Goal: Information Seeking & Learning: Check status

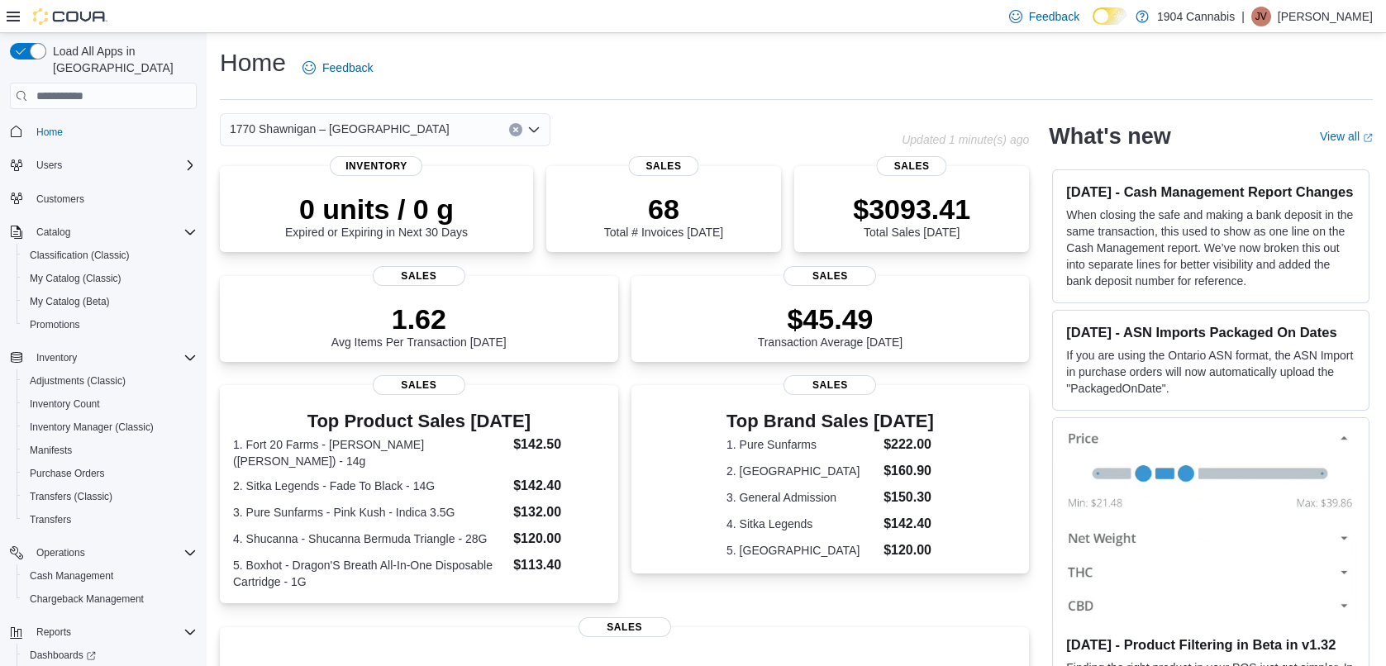
click at [288, 126] on span "1770 Shawnigan – [GEOGRAPHIC_DATA]" at bounding box center [340, 129] width 220 height 20
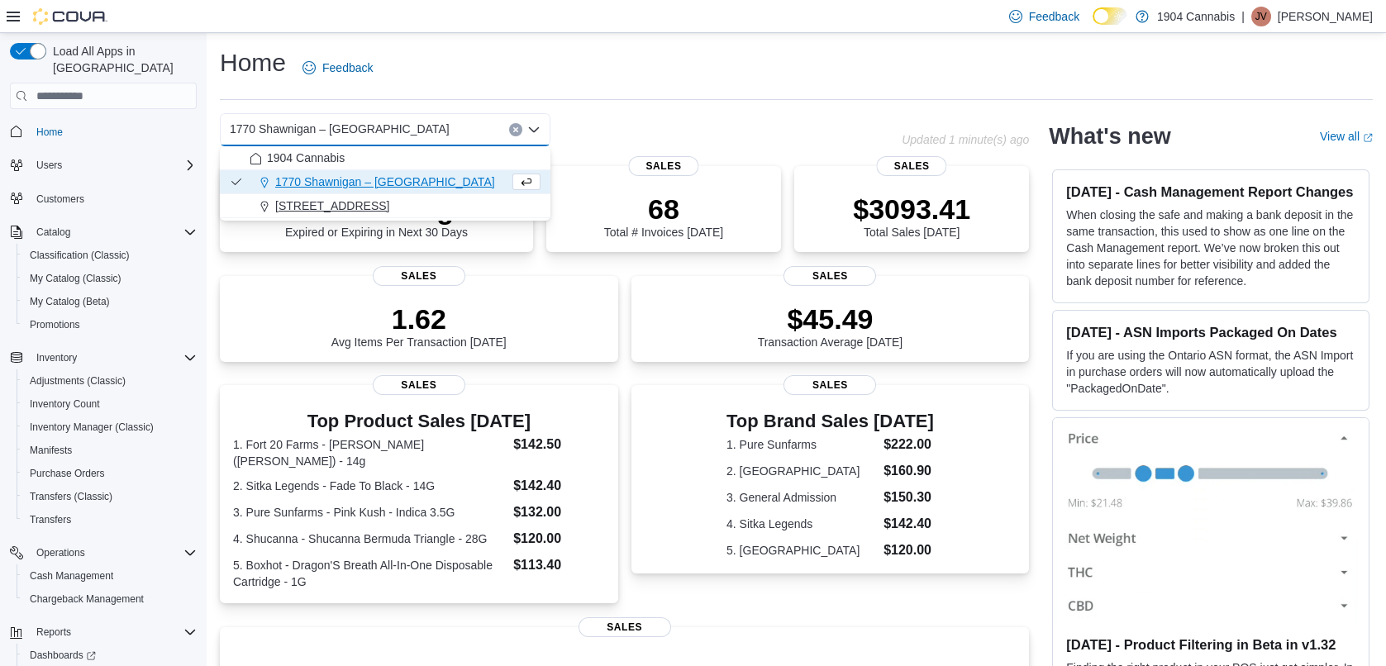
click at [295, 199] on span "720 First Ave" at bounding box center [332, 206] width 114 height 17
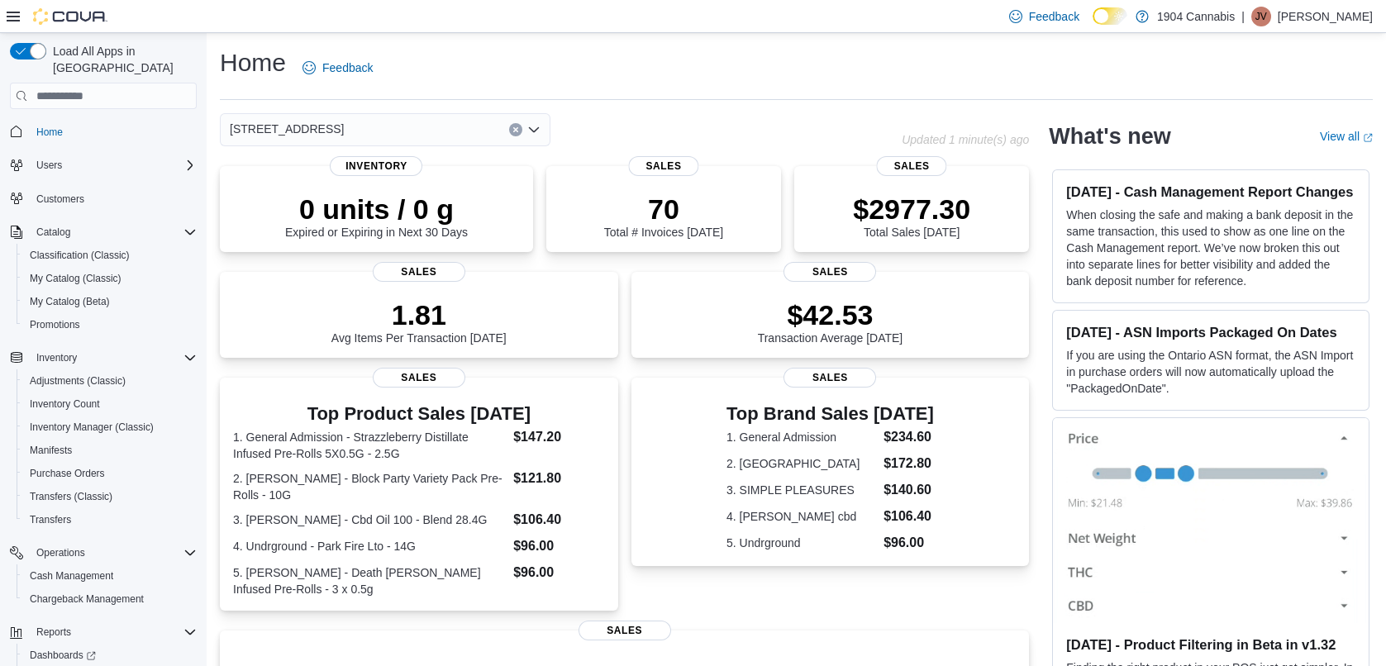
click at [325, 122] on div "720 First Ave Combo box. Selected. 720 First Ave. Press Backspace to delete 720…" at bounding box center [385, 129] width 331 height 33
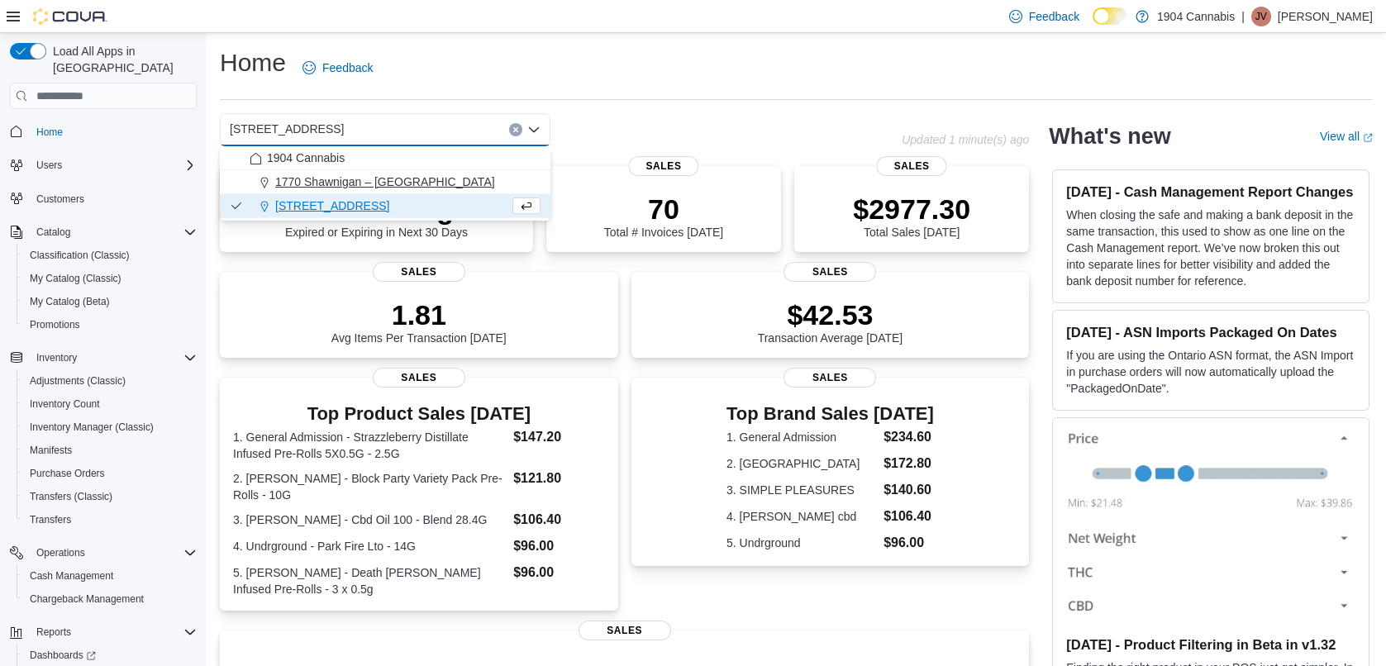
click at [320, 178] on span "1770 Shawnigan – [GEOGRAPHIC_DATA]" at bounding box center [385, 182] width 220 height 17
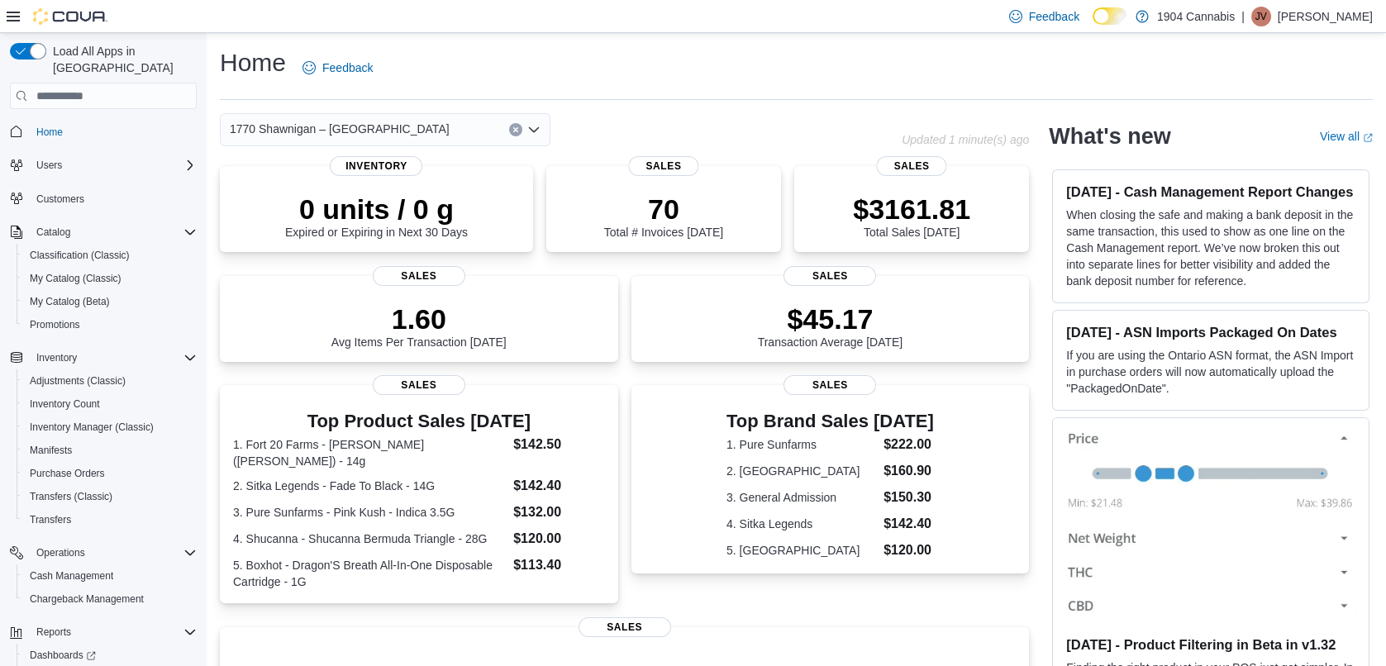
click at [400, 127] on div "1770 Shawnigan – [GEOGRAPHIC_DATA]" at bounding box center [385, 129] width 331 height 33
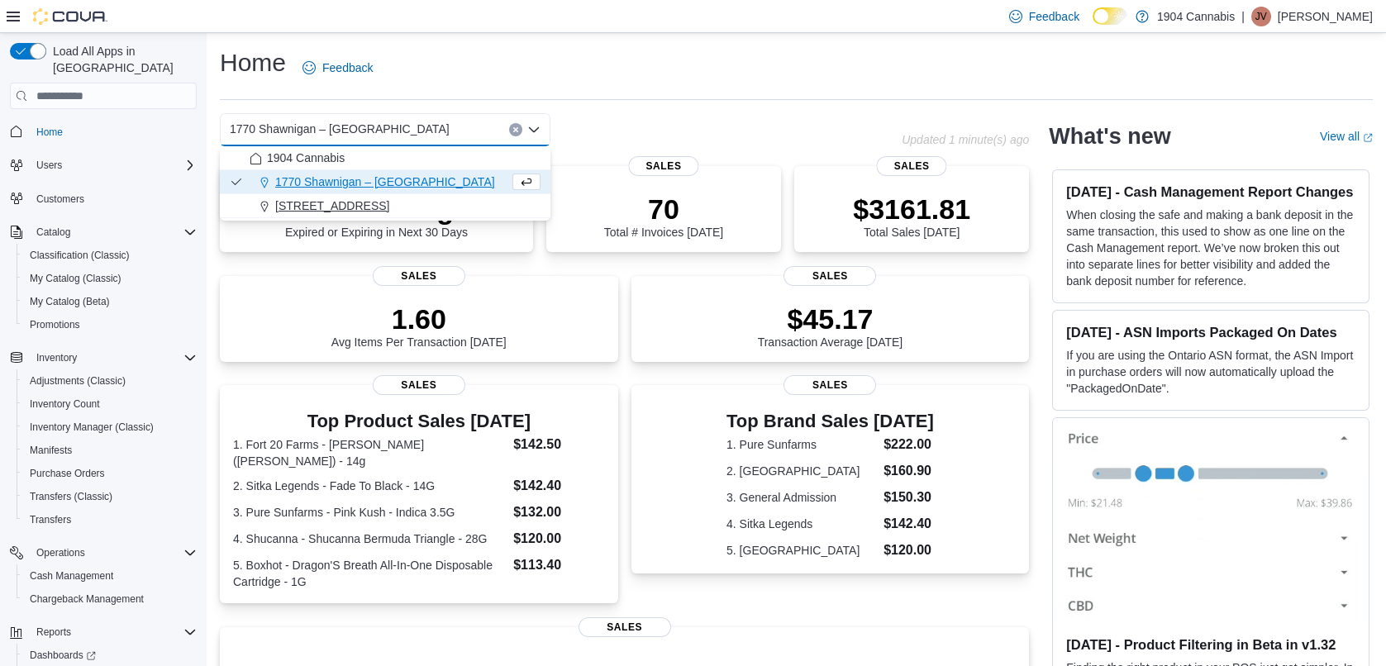
click at [345, 202] on div "[STREET_ADDRESS]" at bounding box center [395, 206] width 291 height 17
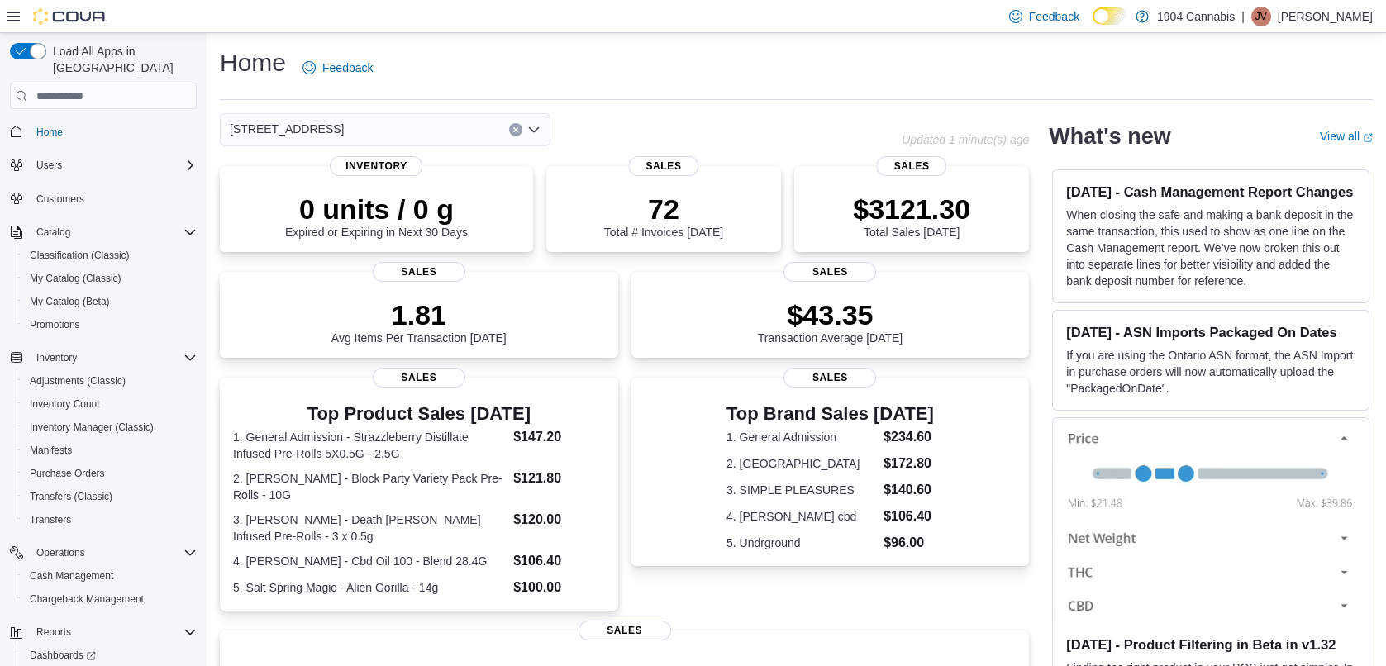
click at [398, 126] on div "720 First Ave Combo box. Selected. 720 First Ave. Press Backspace to delete 720…" at bounding box center [385, 129] width 331 height 33
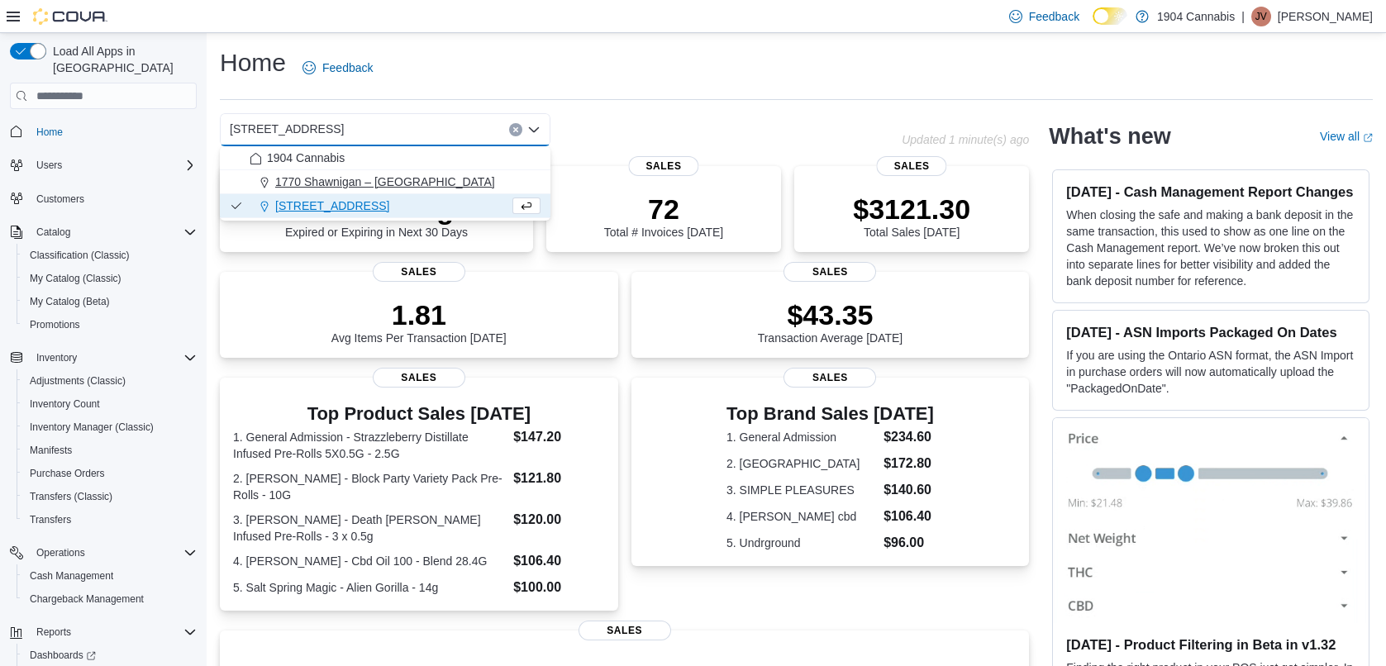
click at [366, 183] on span "1770 Shawnigan – [GEOGRAPHIC_DATA]" at bounding box center [385, 182] width 220 height 17
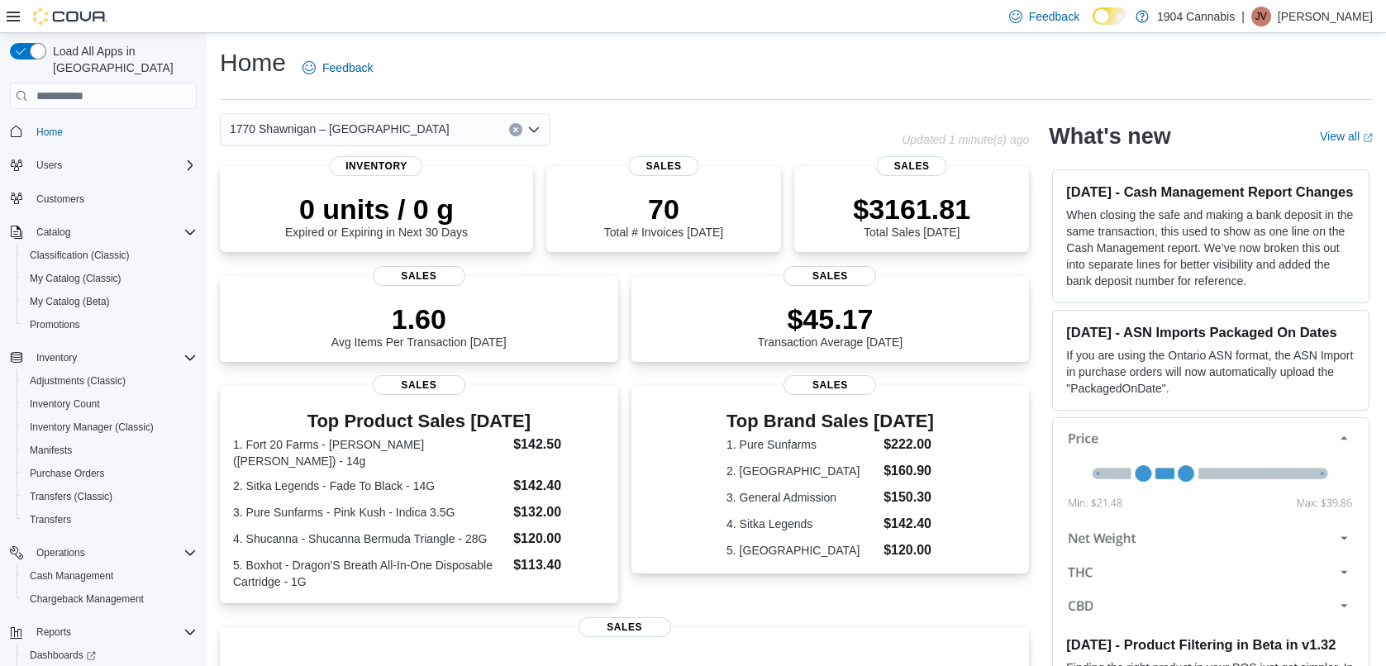
click at [407, 118] on div "1770 Shawnigan – [GEOGRAPHIC_DATA]" at bounding box center [385, 129] width 331 height 33
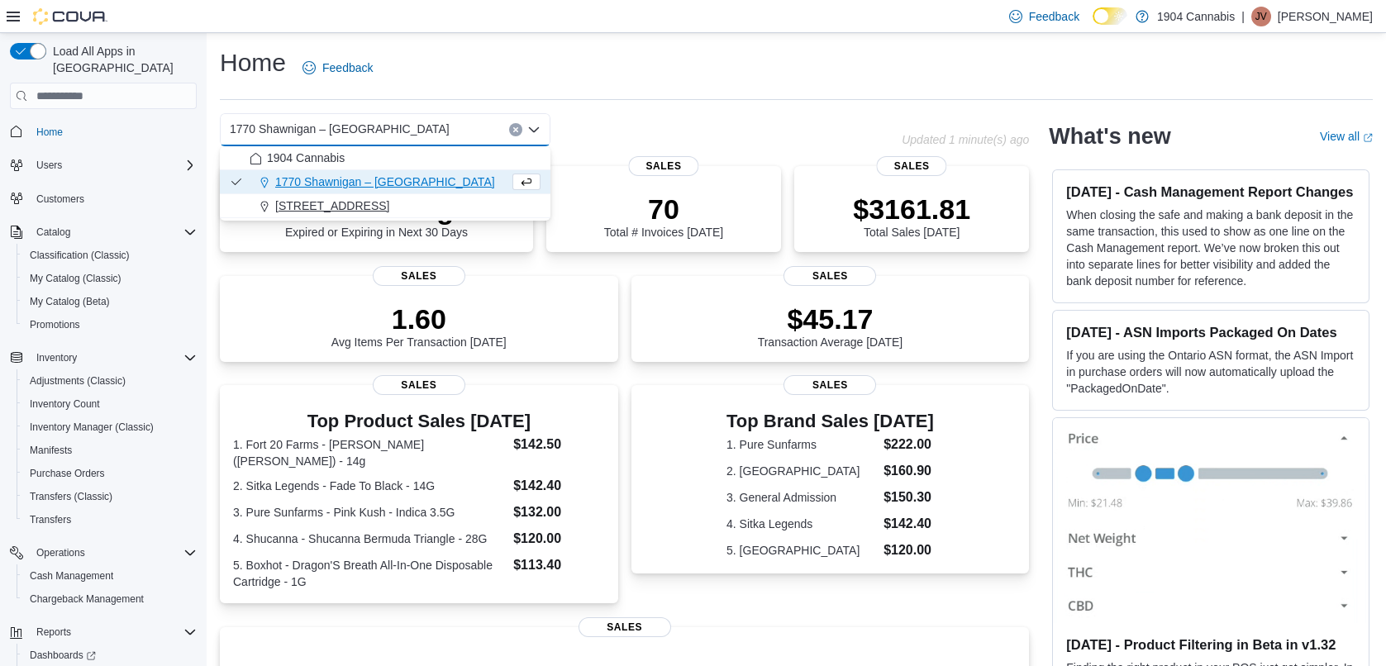
click at [334, 198] on span "[STREET_ADDRESS]" at bounding box center [332, 206] width 114 height 17
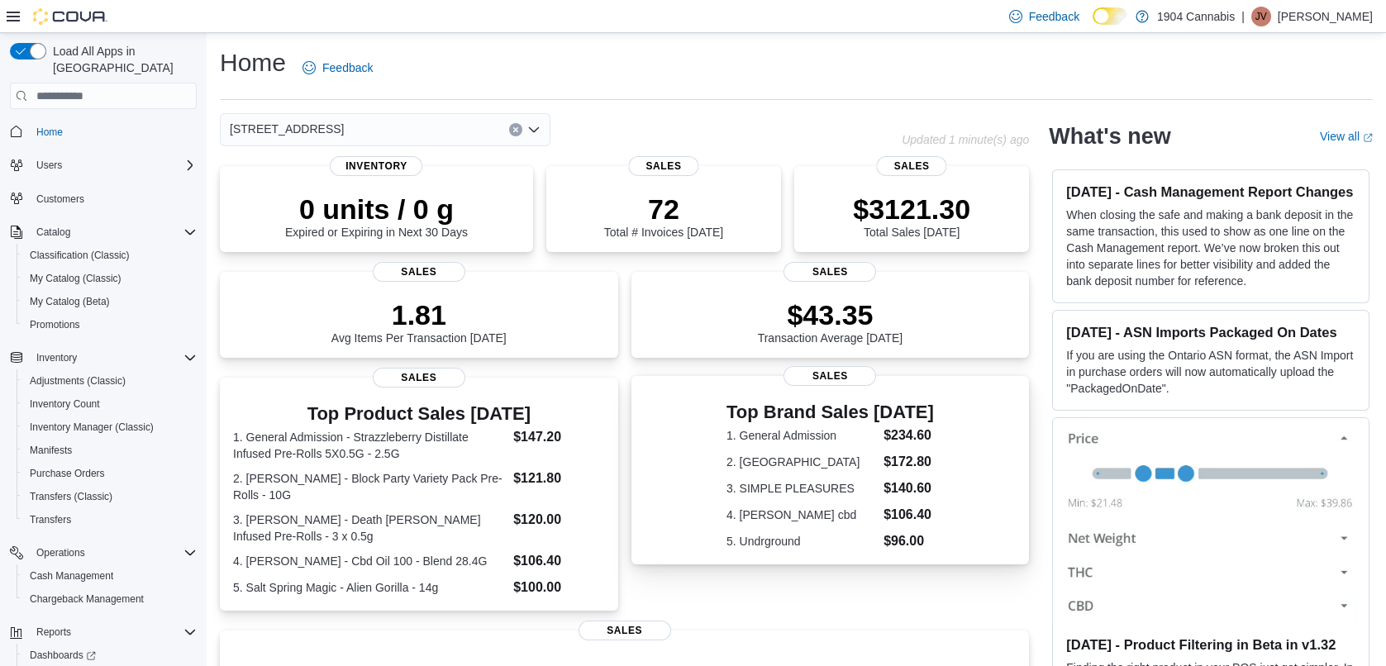
click at [805, 491] on dt "3. SIMPLE PLEASURES" at bounding box center [801, 488] width 150 height 17
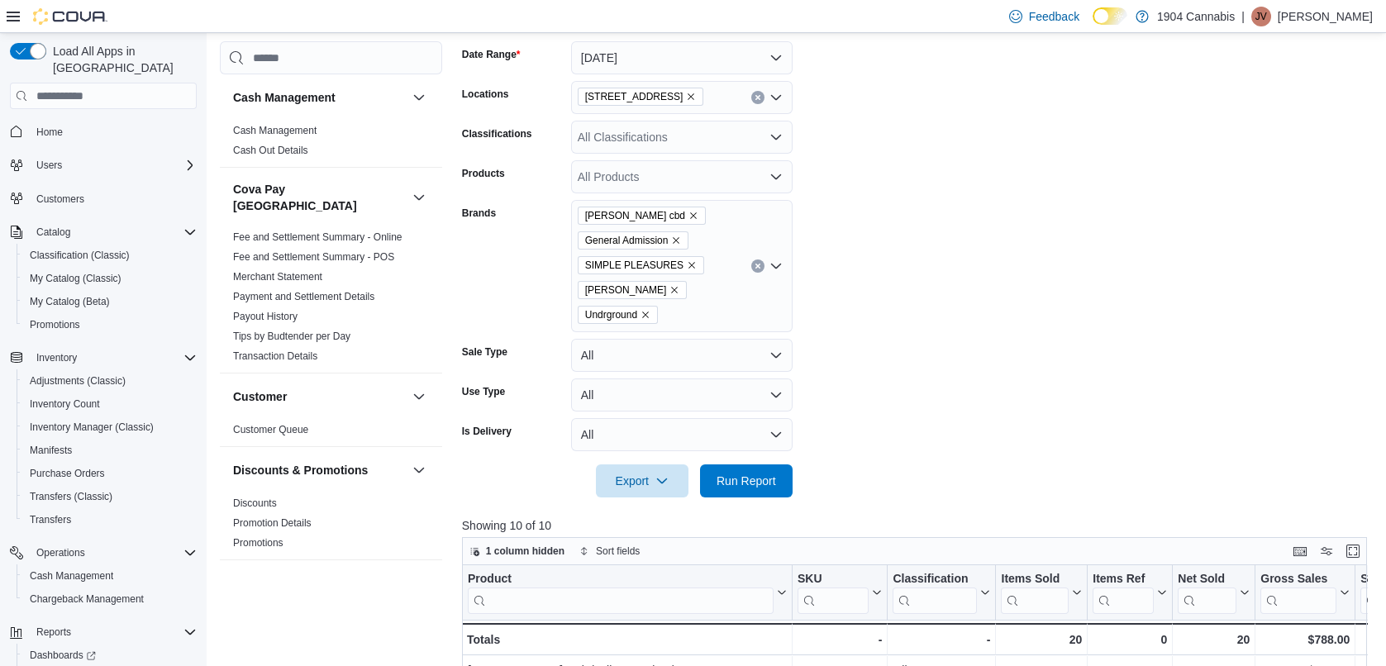
scroll to position [579, 0]
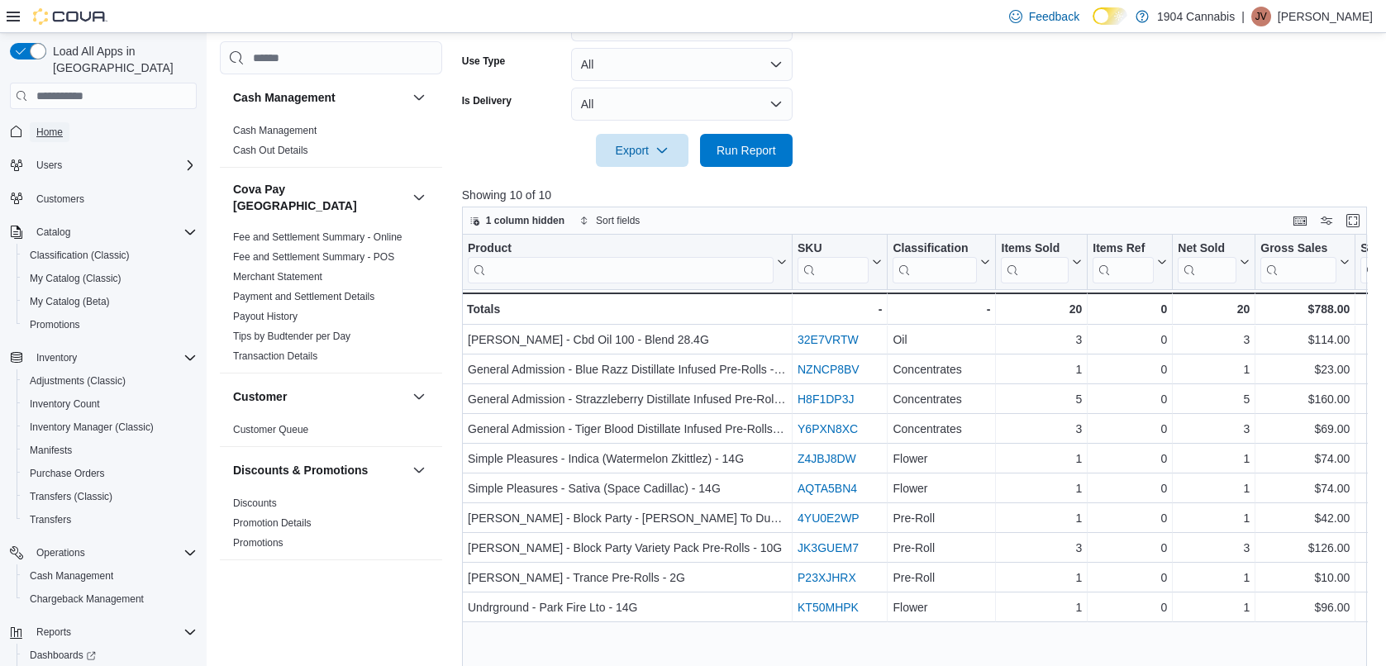
click at [69, 122] on link "Home" at bounding box center [50, 132] width 40 height 20
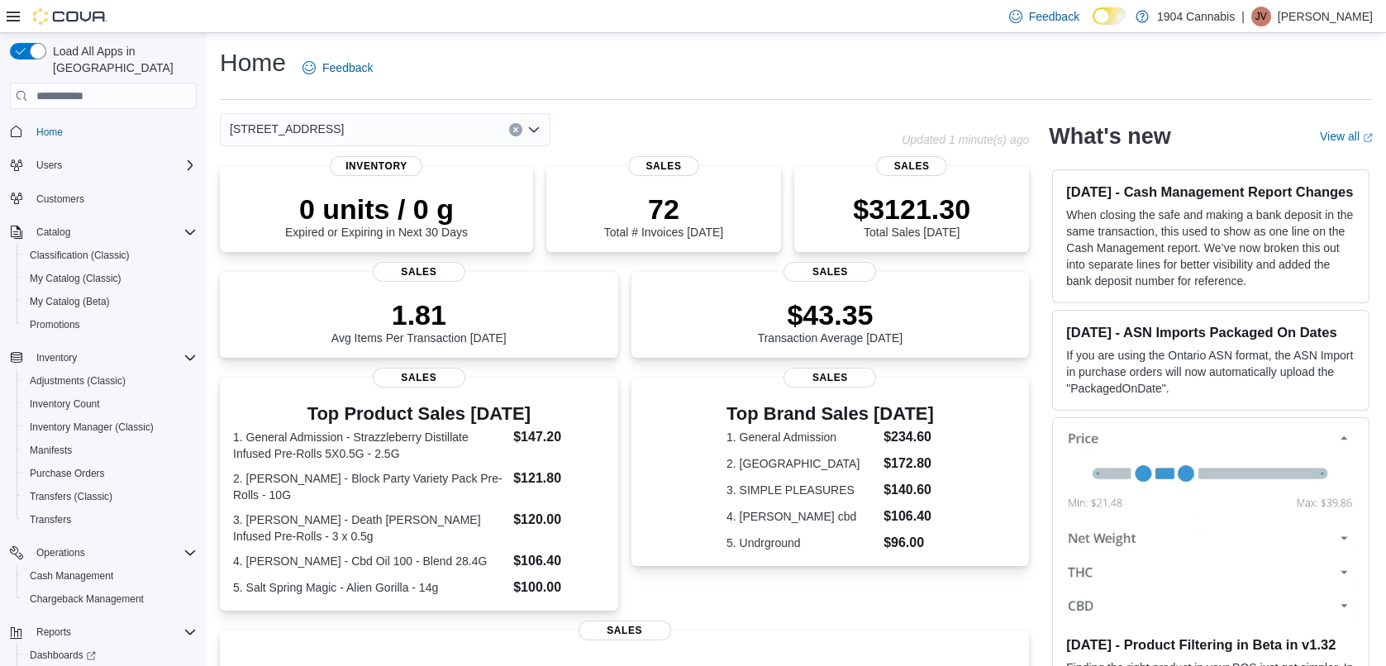
click at [428, 145] on div "[STREET_ADDRESS]" at bounding box center [385, 129] width 331 height 33
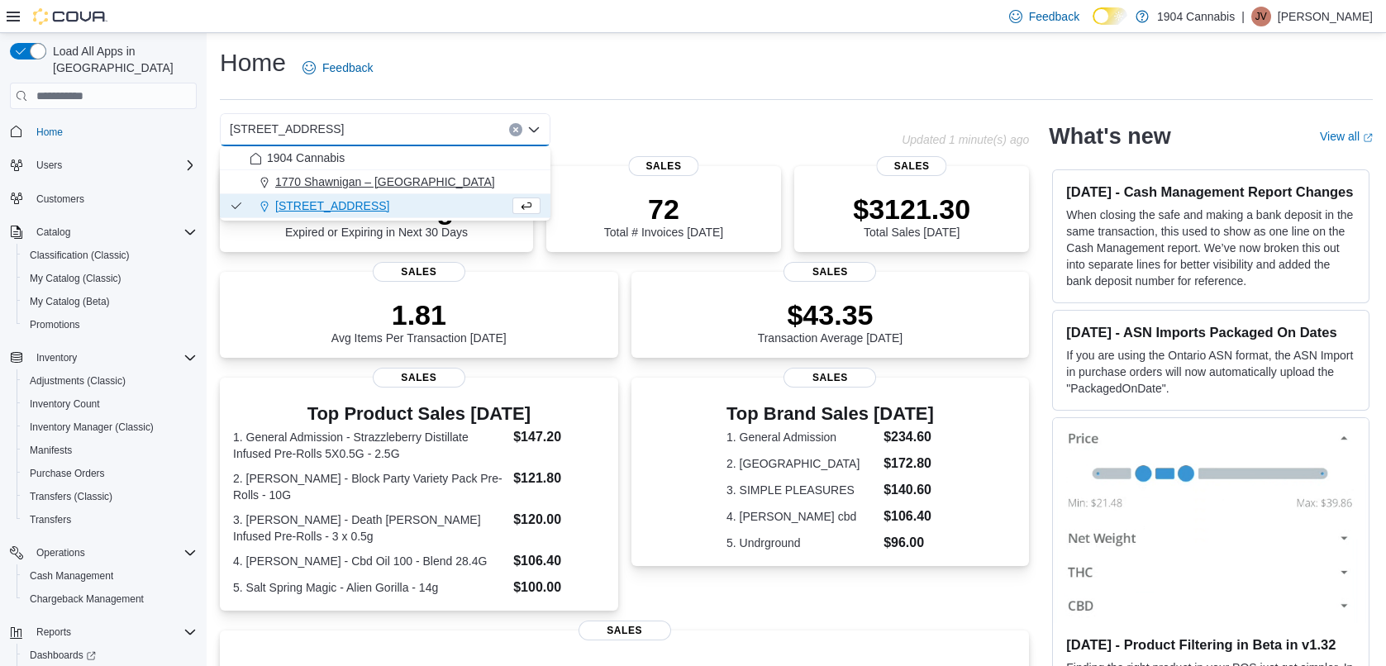
click at [396, 176] on span "1770 Shawnigan – [GEOGRAPHIC_DATA]" at bounding box center [385, 182] width 220 height 17
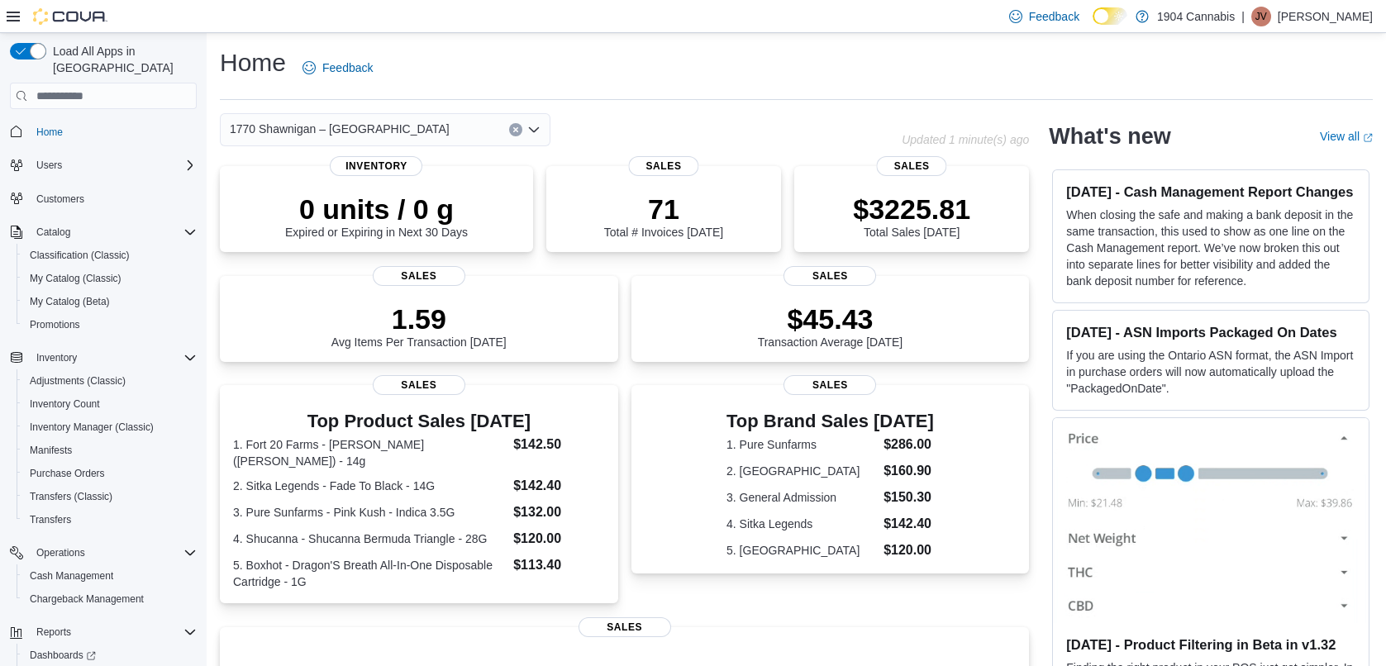
drag, startPoint x: 445, startPoint y: 63, endPoint x: 431, endPoint y: 70, distance: 15.9
click at [442, 63] on div "Home Feedback" at bounding box center [796, 67] width 1153 height 43
click at [562, 166] on div "73 Total # Invoices Today Sales" at bounding box center [663, 209] width 235 height 86
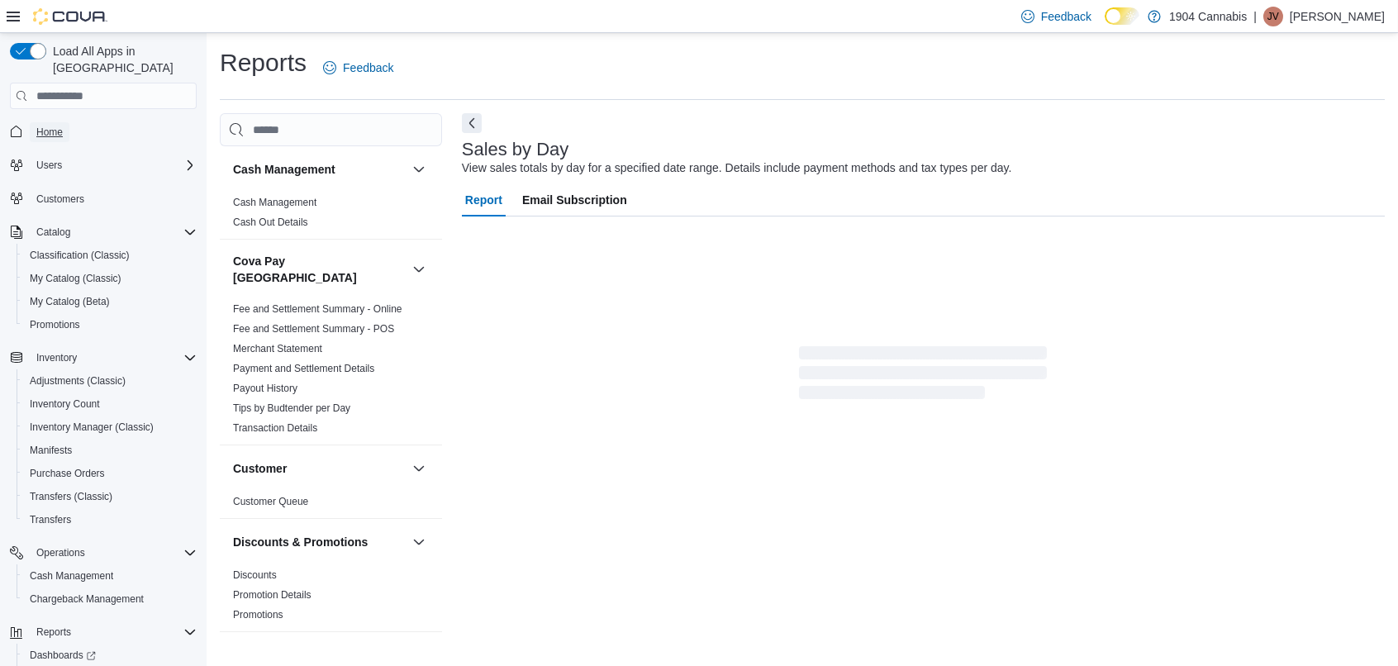
click at [60, 126] on span "Home" at bounding box center [49, 132] width 26 height 13
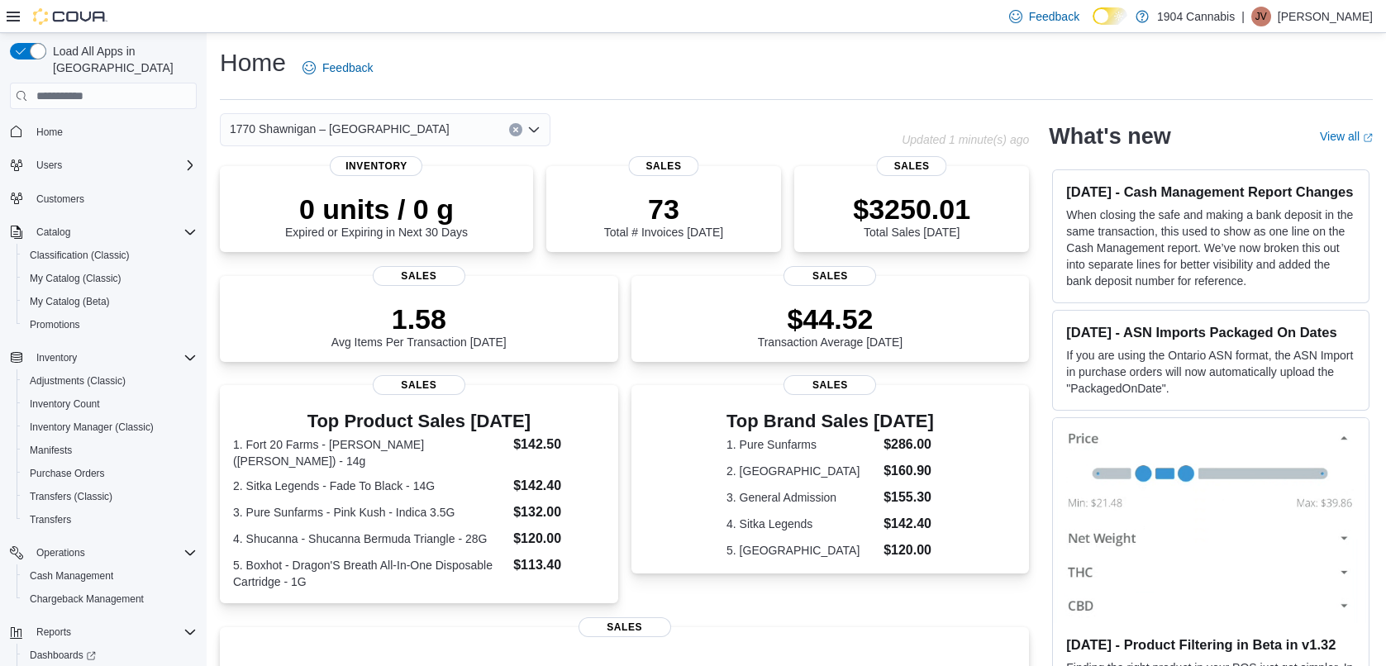
click at [658, 59] on div "Home Feedback" at bounding box center [796, 67] width 1153 height 43
click at [799, 66] on div "Home Feedback" at bounding box center [796, 67] width 1153 height 43
click at [1321, 9] on p "[PERSON_NAME]" at bounding box center [1325, 17] width 95 height 20
click at [1285, 161] on span "Sign Out" at bounding box center [1266, 159] width 45 height 17
